Goal: Entertainment & Leisure: Consume media (video, audio)

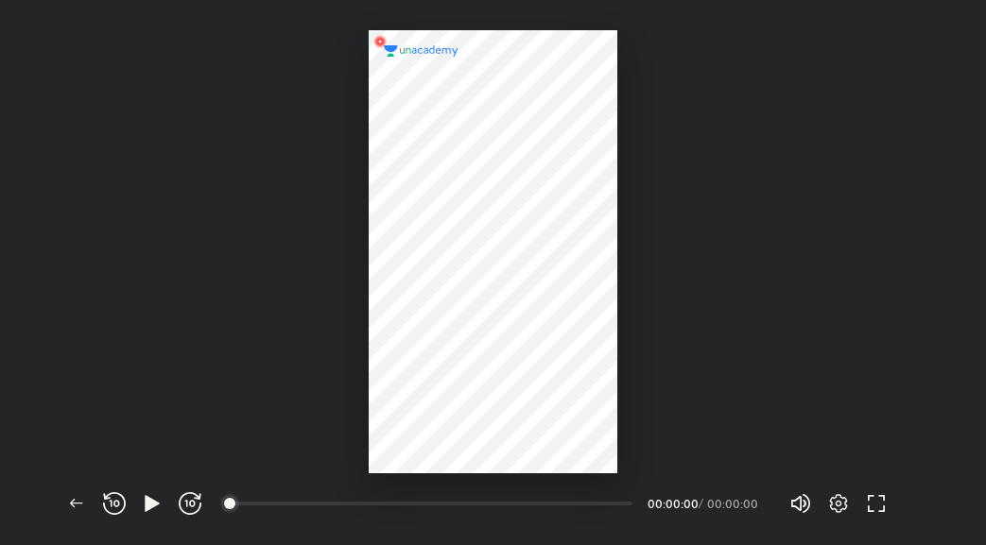
scroll to position [545, 986]
click at [137, 501] on span "button" at bounding box center [152, 503] width 30 height 23
click at [150, 503] on icon "button" at bounding box center [152, 503] width 14 height 16
click at [77, 502] on icon "button" at bounding box center [76, 503] width 23 height 23
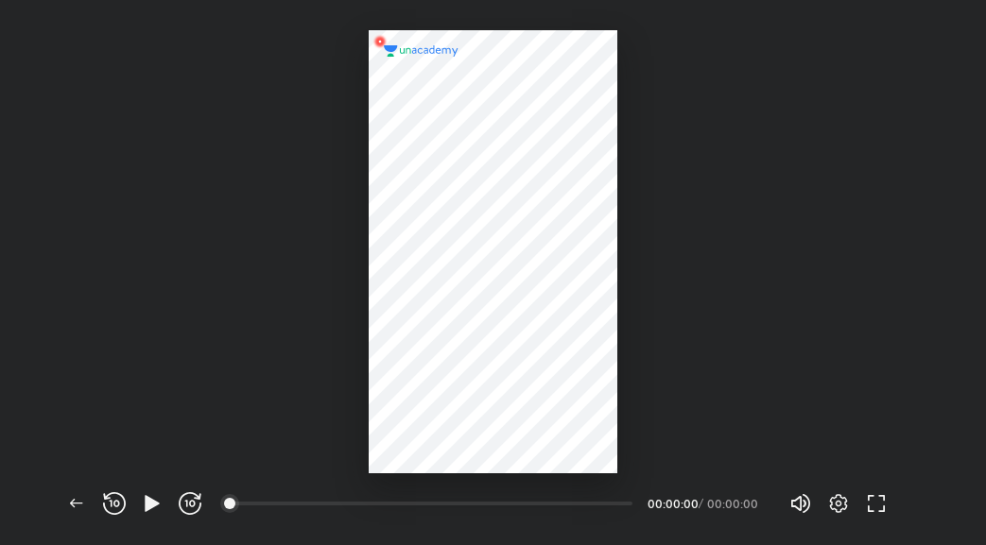
scroll to position [545, 986]
click at [150, 497] on icon "button" at bounding box center [152, 503] width 23 height 23
click at [491, 257] on img at bounding box center [493, 251] width 91 height 91
click at [79, 507] on icon "button" at bounding box center [76, 503] width 23 height 23
